Goal: Task Accomplishment & Management: Use online tool/utility

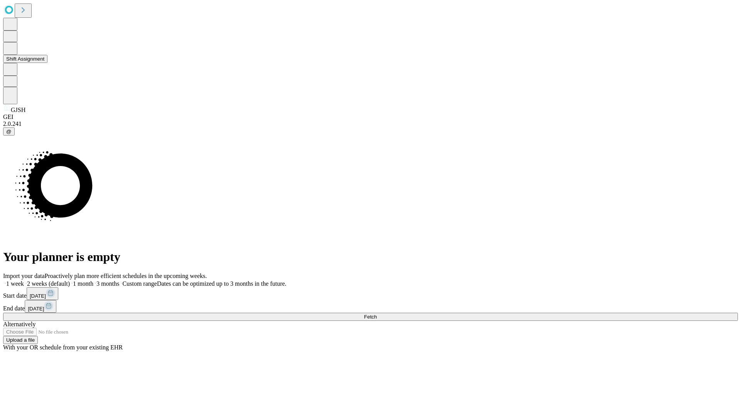
click at [47, 63] on button "Shift Assignment" at bounding box center [25, 59] width 44 height 8
